Goal: Task Accomplishment & Management: Manage account settings

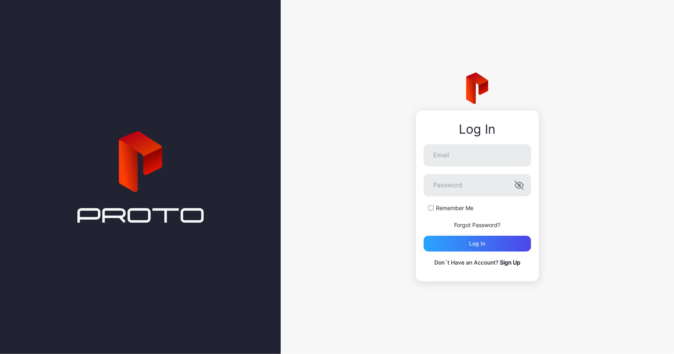
click at [513, 264] on link "Sign Up" at bounding box center [510, 262] width 21 height 7
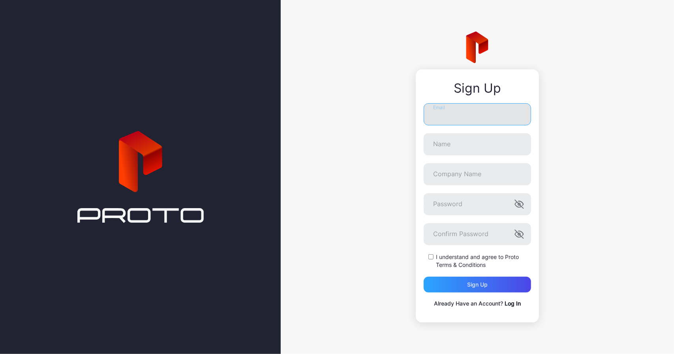
click at [450, 116] on input "Email" at bounding box center [476, 114] width 107 height 22
type input "**********"
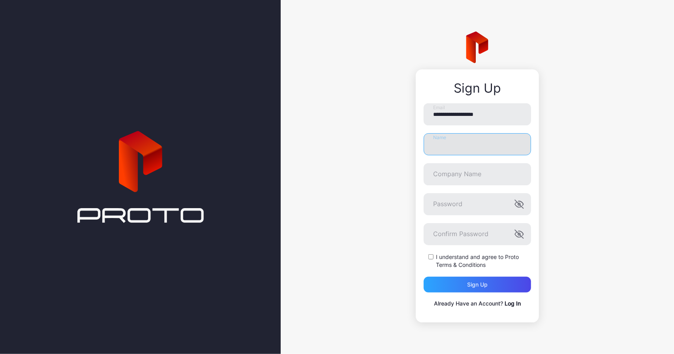
click at [474, 142] on input "Name" at bounding box center [476, 144] width 107 height 22
type input "**********"
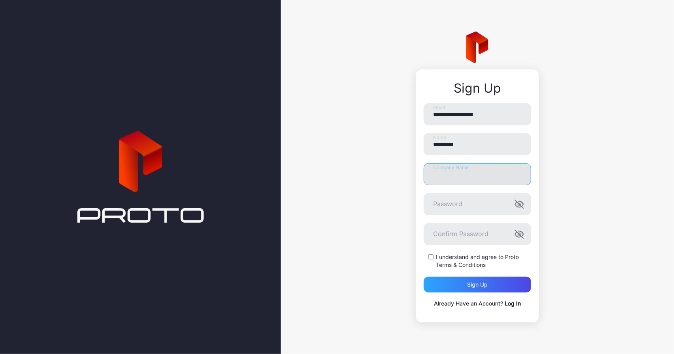
click at [470, 175] on input "Company Name" at bounding box center [476, 174] width 107 height 22
type input "****"
click at [520, 205] on icon "button" at bounding box center [520, 204] width 2 height 2
click at [517, 234] on icon "button" at bounding box center [518, 234] width 9 height 9
click at [495, 285] on div "Sign up" at bounding box center [476, 285] width 107 height 16
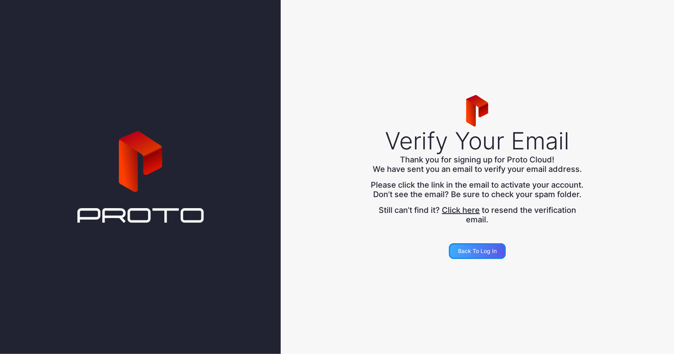
click at [477, 259] on div "Back to Log in" at bounding box center [477, 252] width 57 height 16
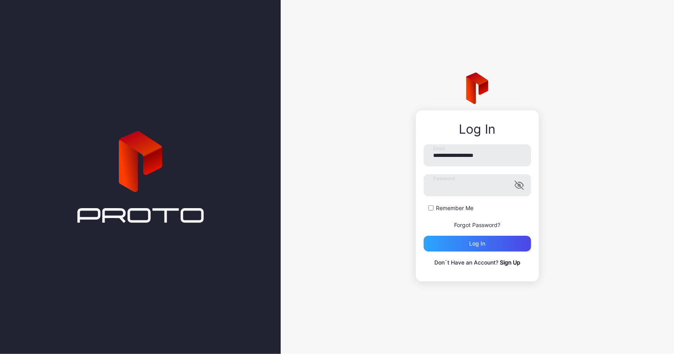
click at [437, 208] on label "Remember Me" at bounding box center [454, 208] width 37 height 8
click at [487, 245] on div "Log in" at bounding box center [476, 244] width 107 height 16
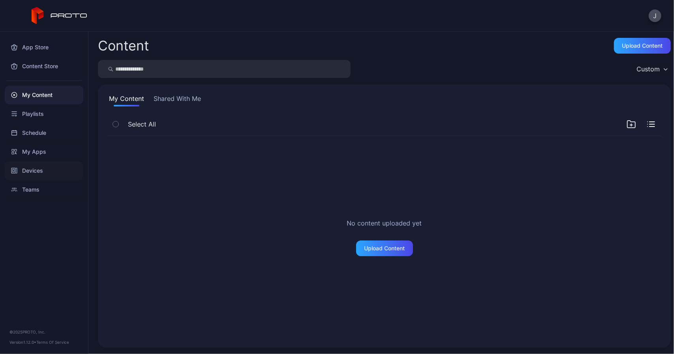
click at [34, 172] on div "Devices" at bounding box center [44, 170] width 79 height 19
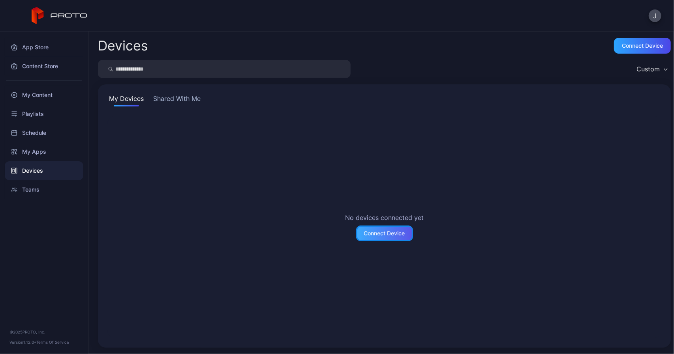
click at [374, 232] on div "Connect Device" at bounding box center [384, 233] width 41 height 6
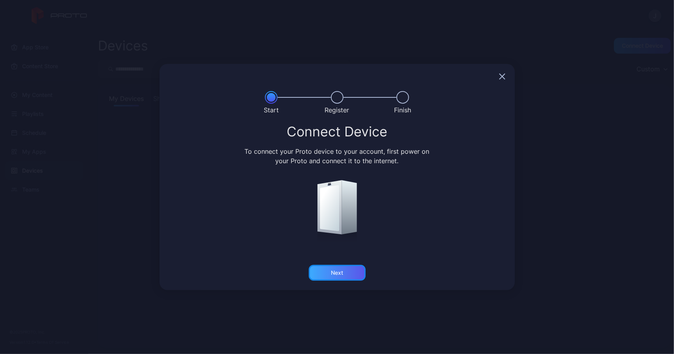
click at [340, 274] on div "Next" at bounding box center [337, 273] width 12 height 6
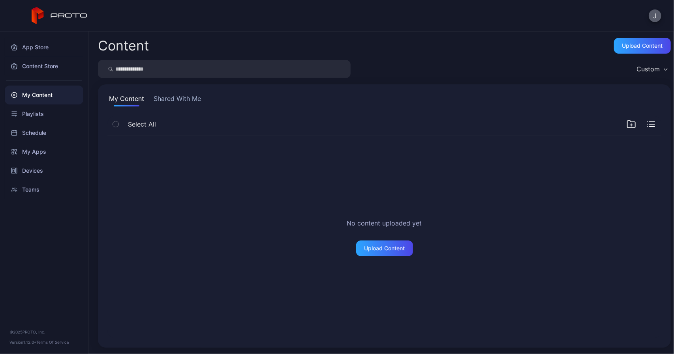
click at [657, 15] on button "J" at bounding box center [654, 15] width 13 height 13
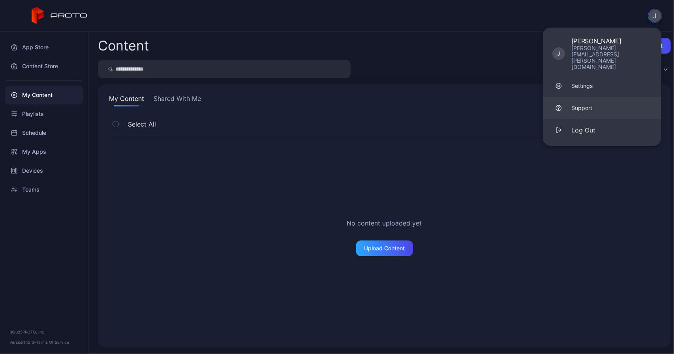
click at [582, 104] on div "Support" at bounding box center [581, 108] width 21 height 8
